Goal: Find specific page/section: Find specific page/section

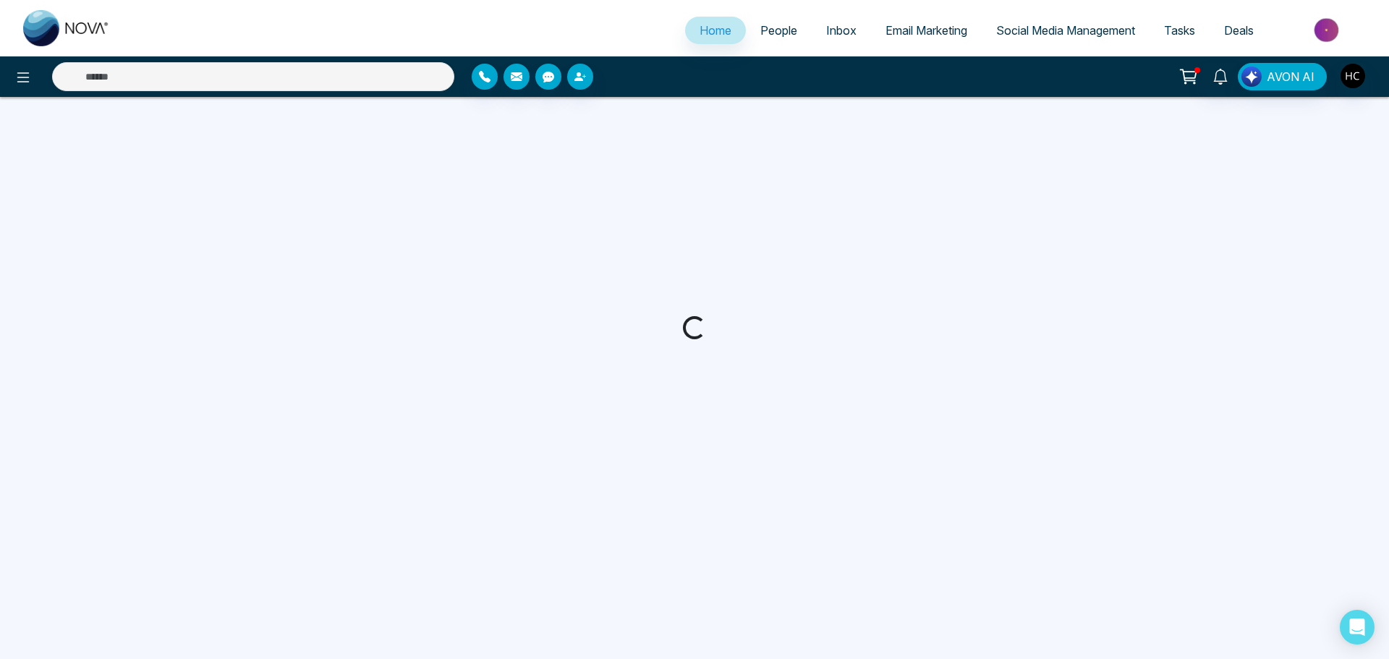
select select "*"
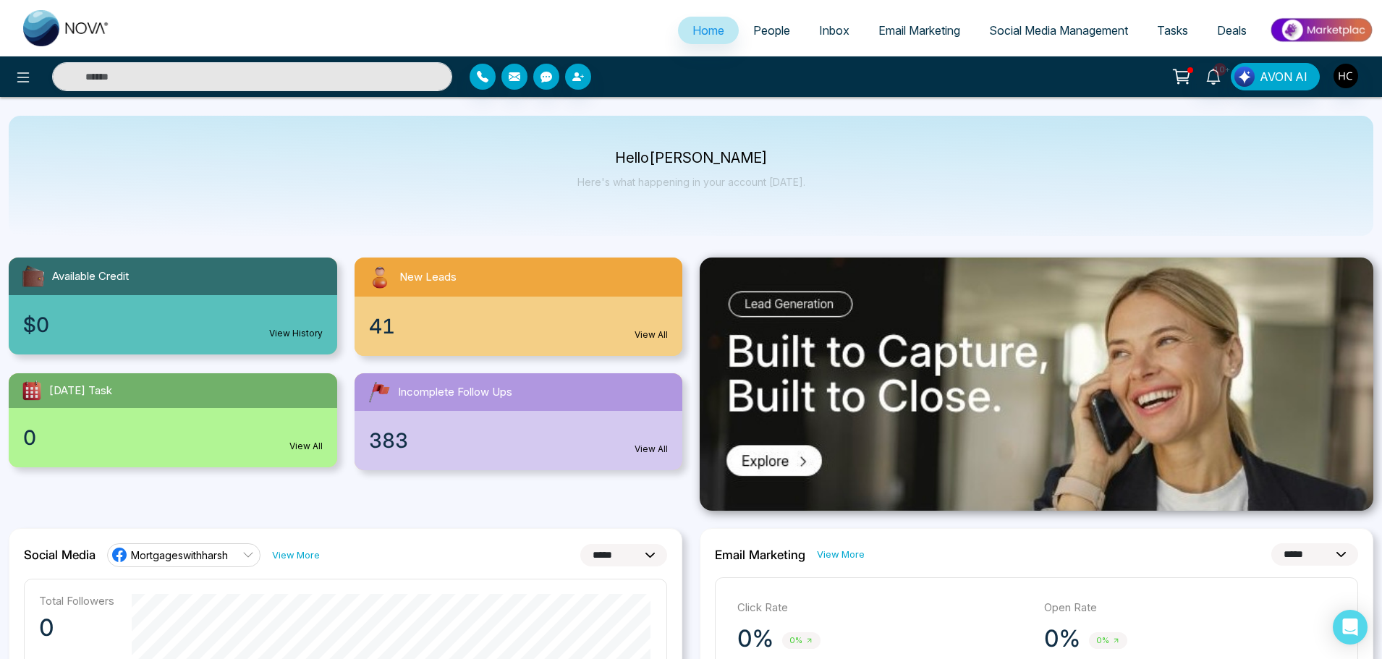
click at [771, 27] on span "People" at bounding box center [771, 30] width 37 height 14
